Goal: Find contact information: Find contact information

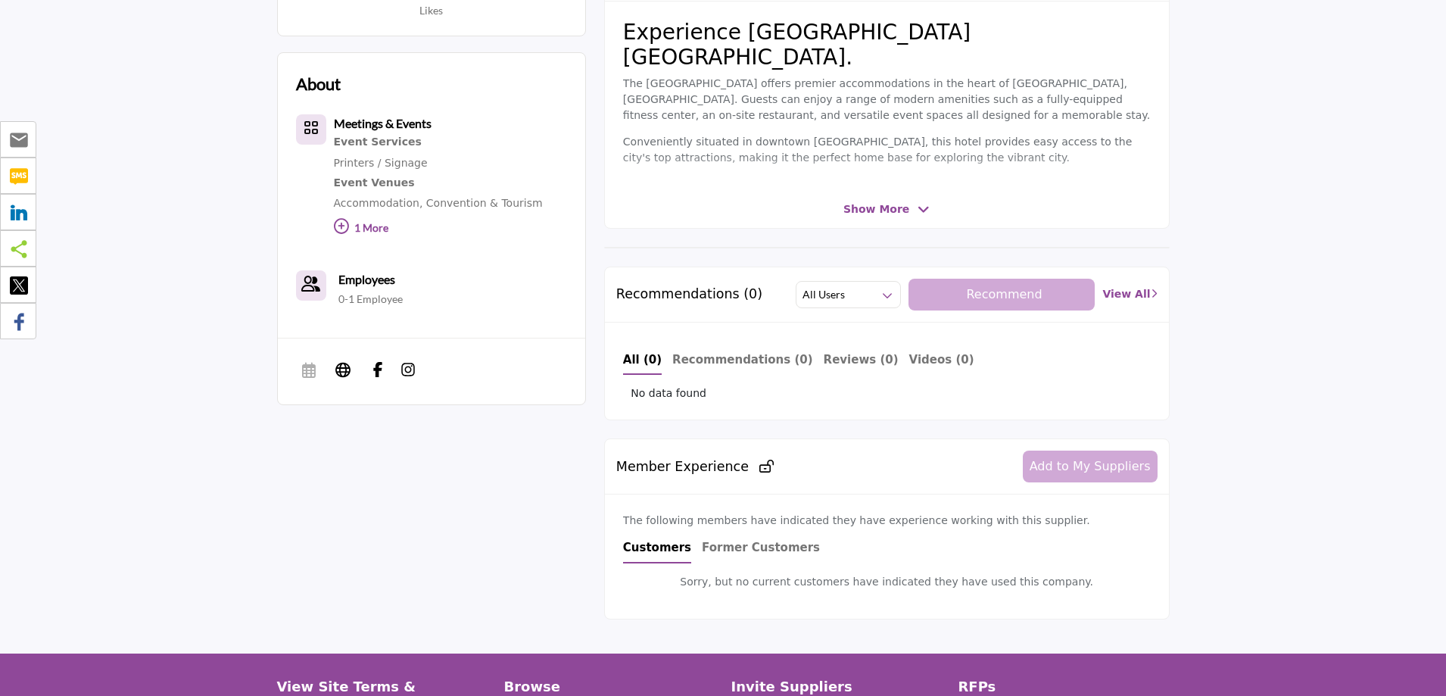
scroll to position [650, 0]
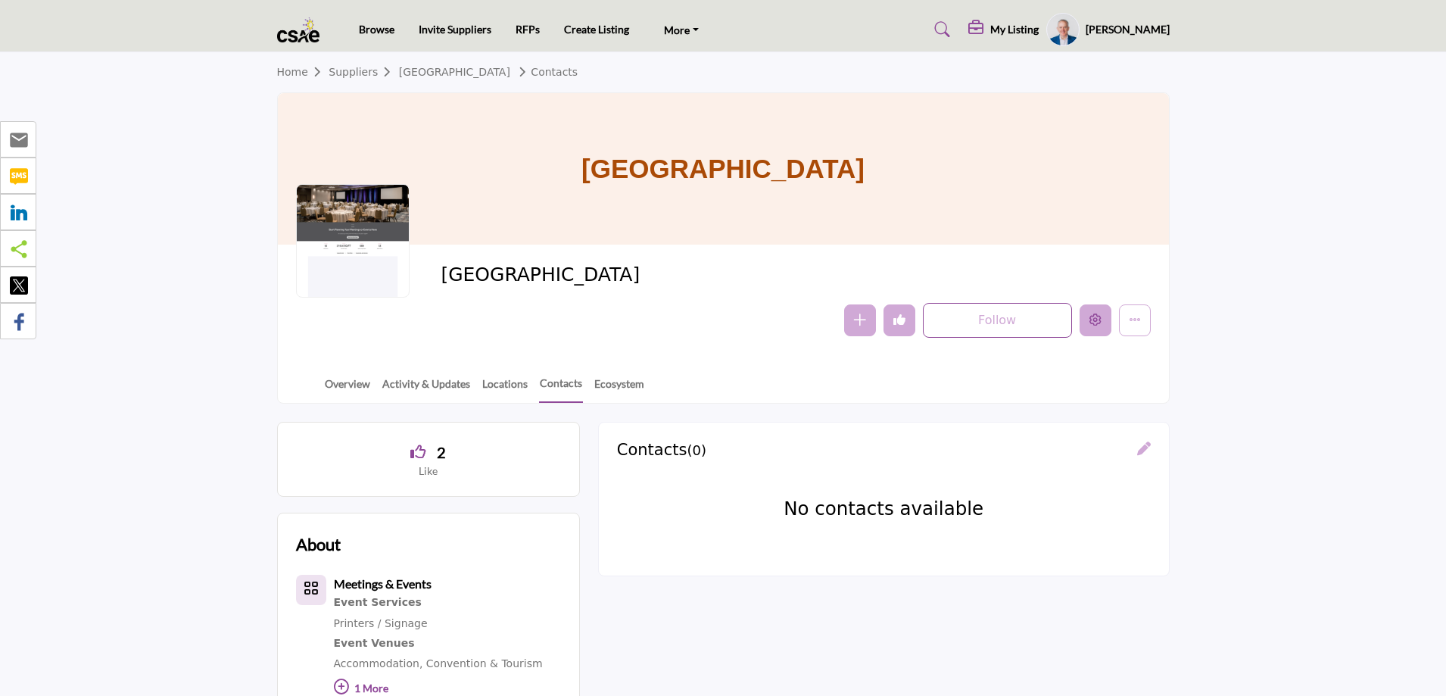
click at [1093, 315] on icon "Edit company" at bounding box center [1096, 319] width 12 height 12
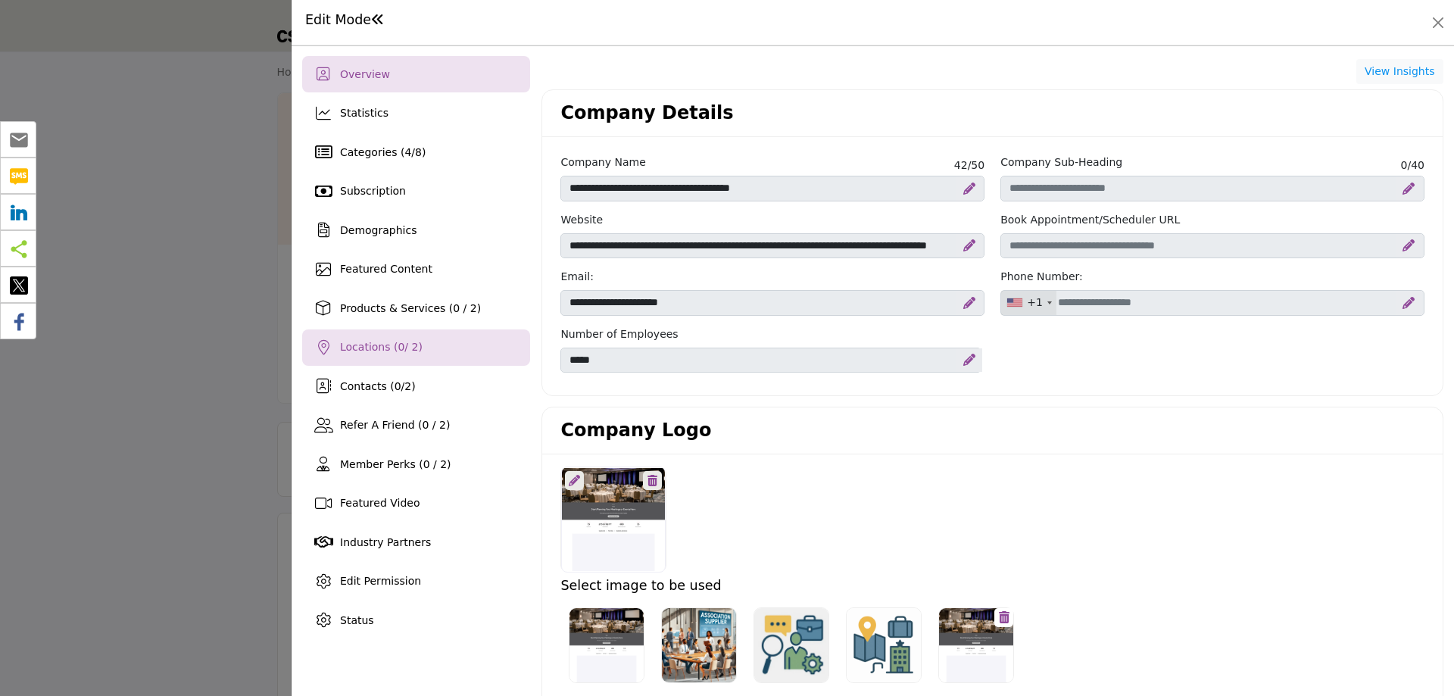
click at [379, 347] on span "Locations ( 0 / 2)" at bounding box center [381, 347] width 83 height 12
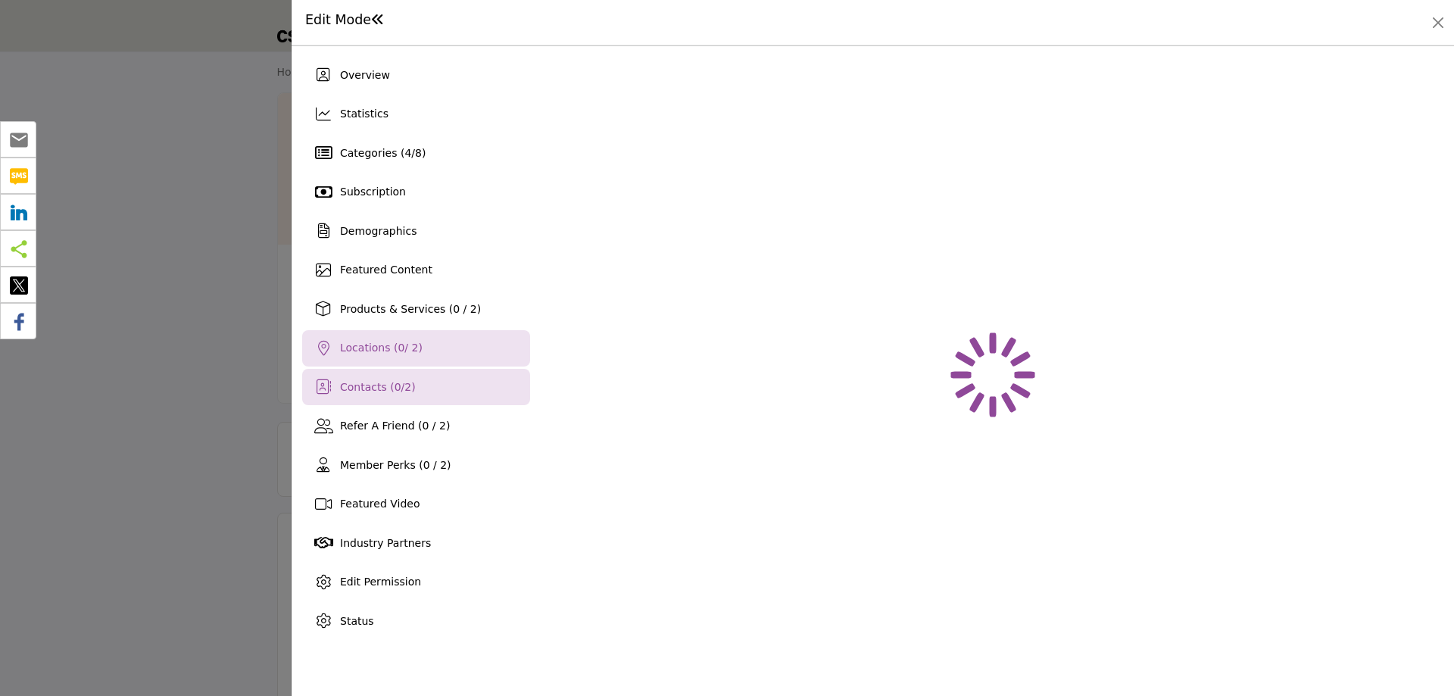
click at [382, 381] on span "Contacts ( 0 / 2 )" at bounding box center [378, 387] width 76 height 12
